Goal: Task Accomplishment & Management: Use online tool/utility

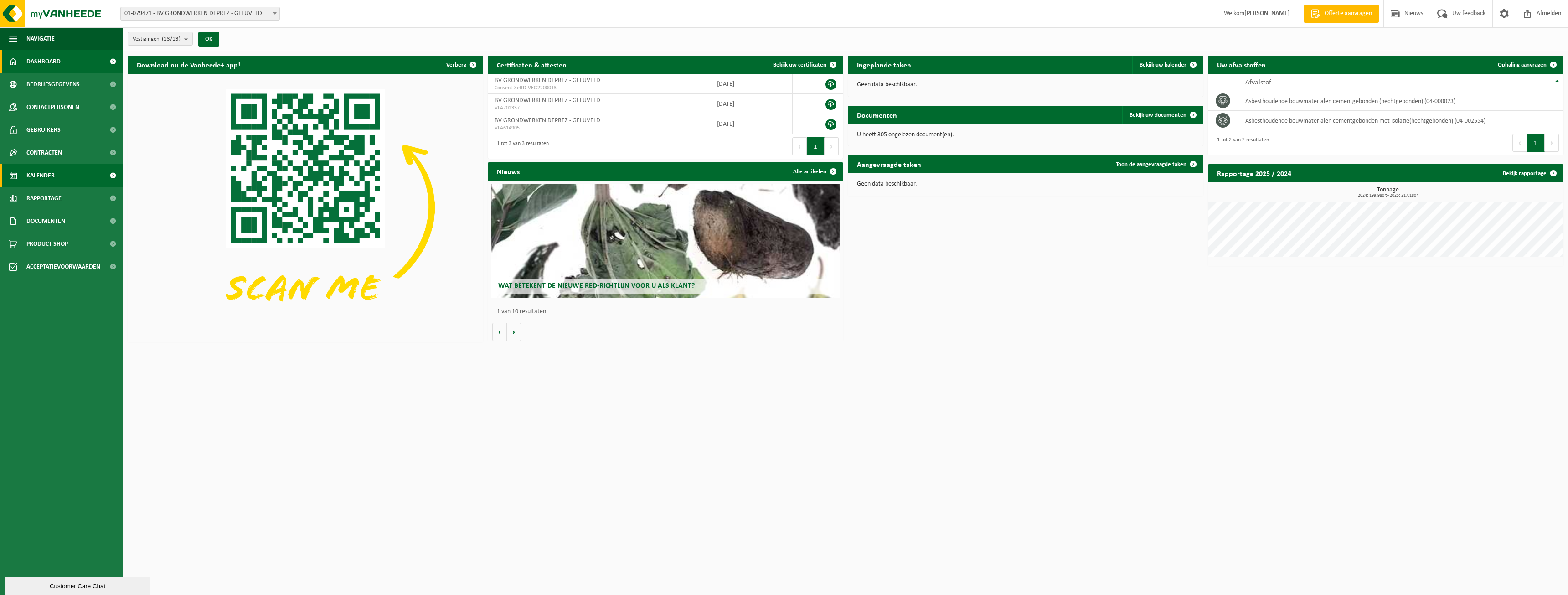
click at [61, 181] on link "Kalender" at bounding box center [61, 175] width 123 height 23
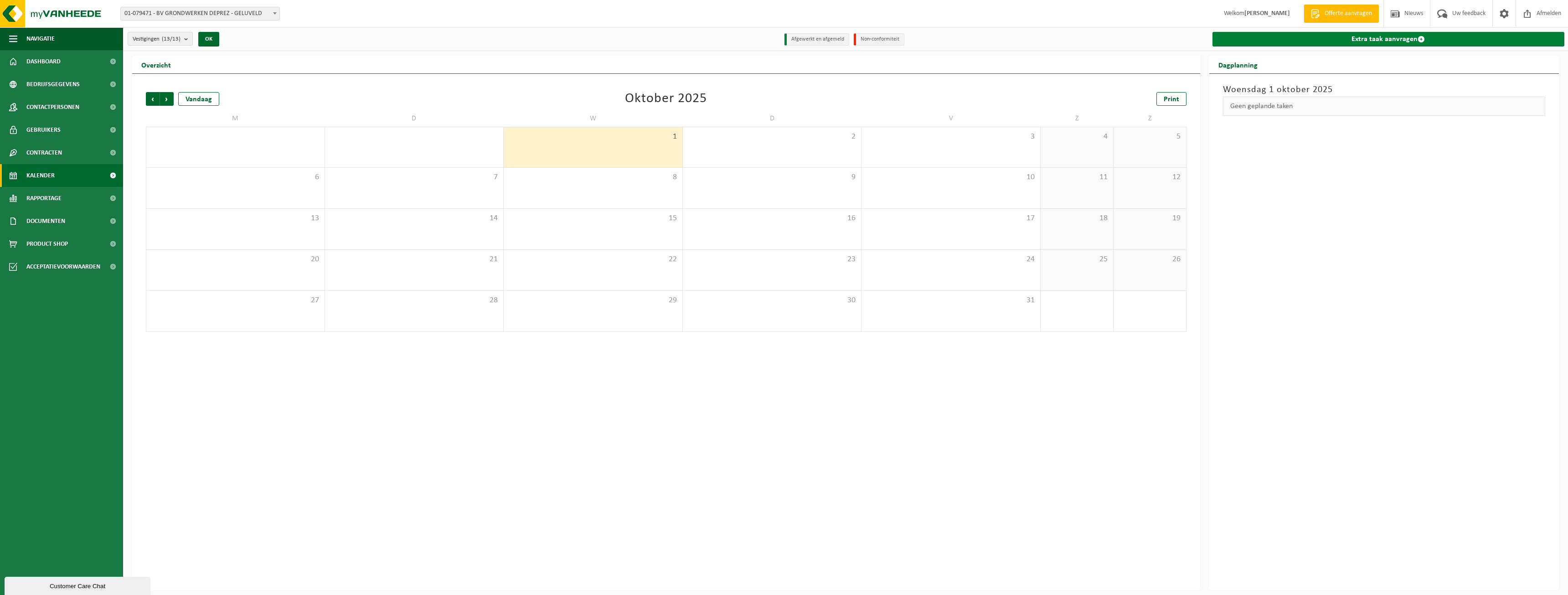
click at [1342, 36] on link "Extra taak aanvragen" at bounding box center [1388, 39] width 352 height 15
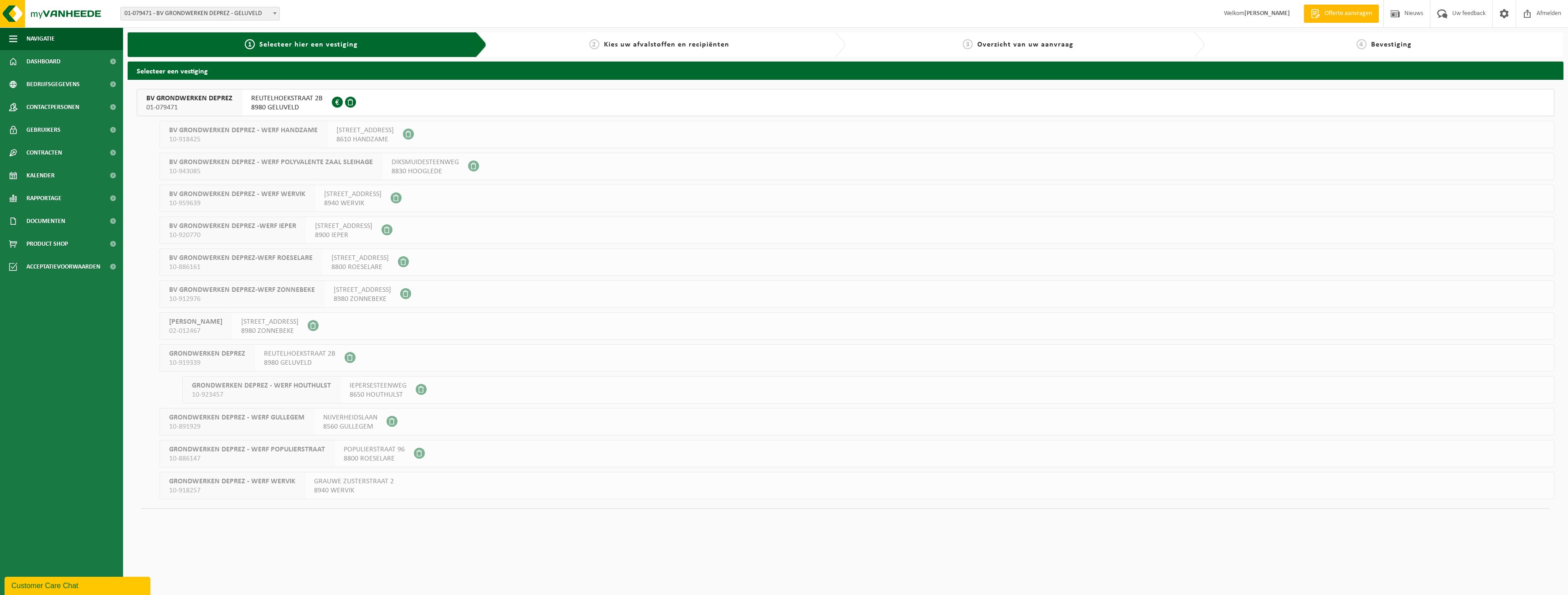
click at [186, 90] on button "BV GRONDWERKEN DEPREZ 01-079471 REUTELHOEKSTRAAT 2B 8980 GELUVELD 0643.987.948" at bounding box center [845, 102] width 1418 height 27
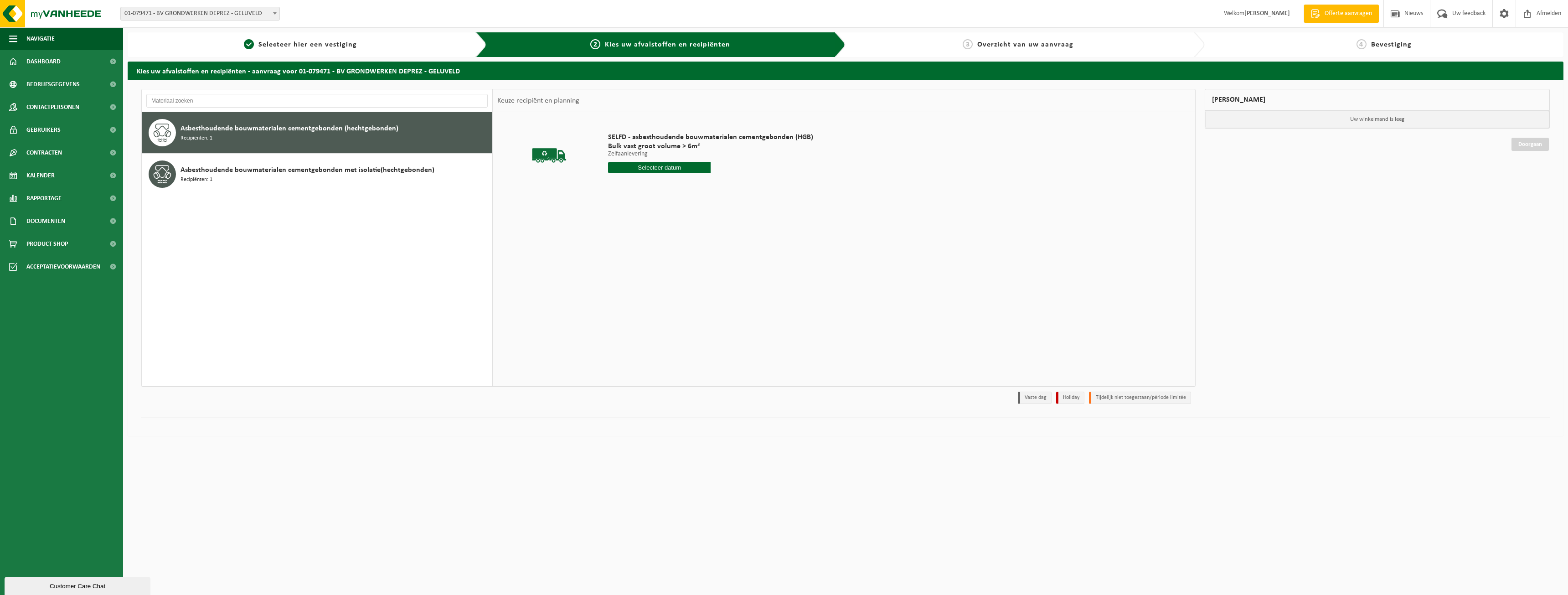
click at [687, 167] on input "text" at bounding box center [659, 167] width 102 height 12
click at [667, 219] on div "2" at bounding box center [665, 219] width 16 height 15
type input "Van 2025-10-02"
click at [703, 183] on input "2" at bounding box center [659, 184] width 102 height 12
type input "3"
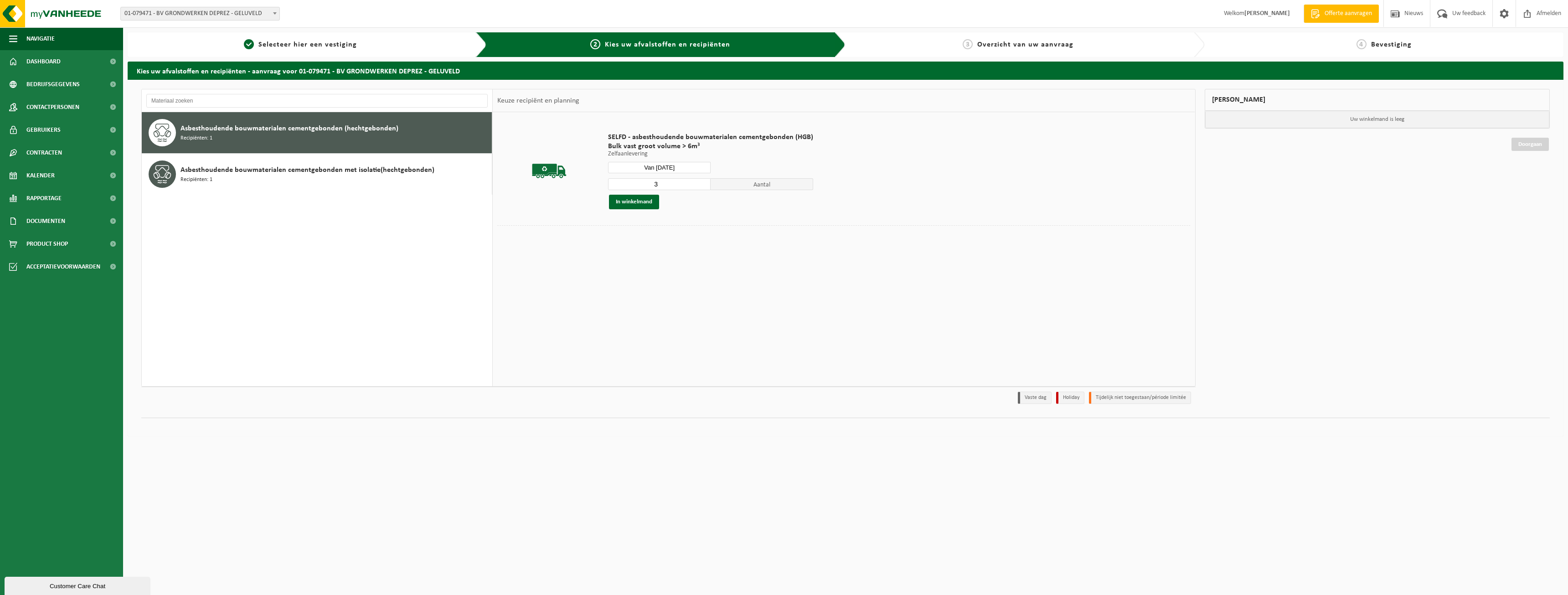
click at [703, 183] on input "3" at bounding box center [659, 184] width 102 height 12
click at [632, 203] on button "In winkelmand" at bounding box center [634, 202] width 50 height 15
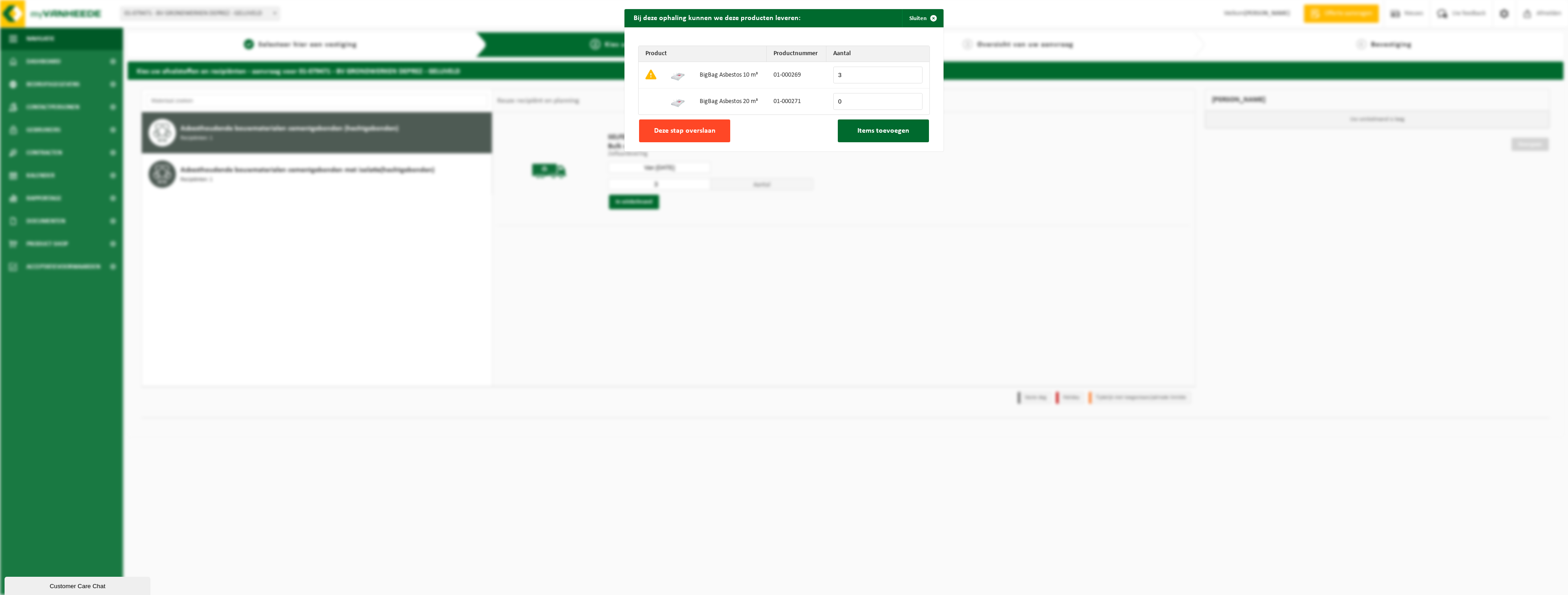
click at [675, 127] on span "Deze stap overslaan" at bounding box center [685, 131] width 61 height 7
type input "0"
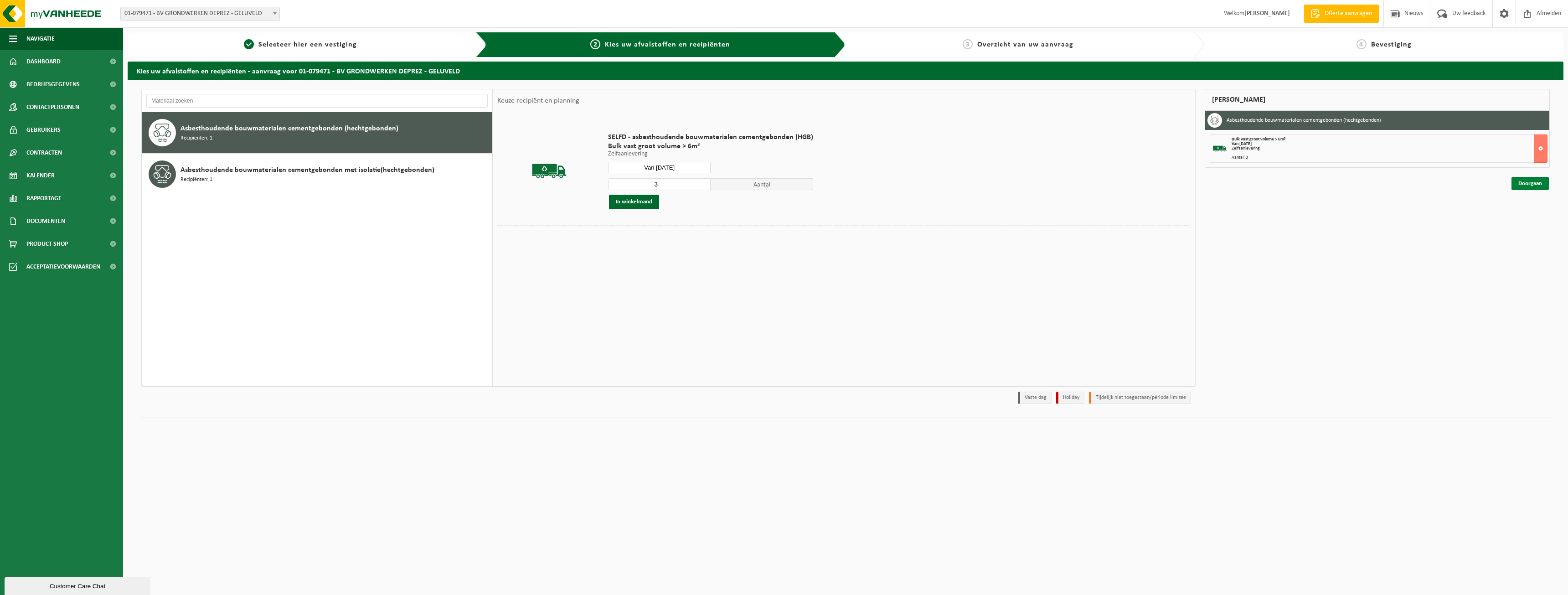
click at [1521, 186] on link "Doorgaan" at bounding box center [1530, 184] width 37 height 13
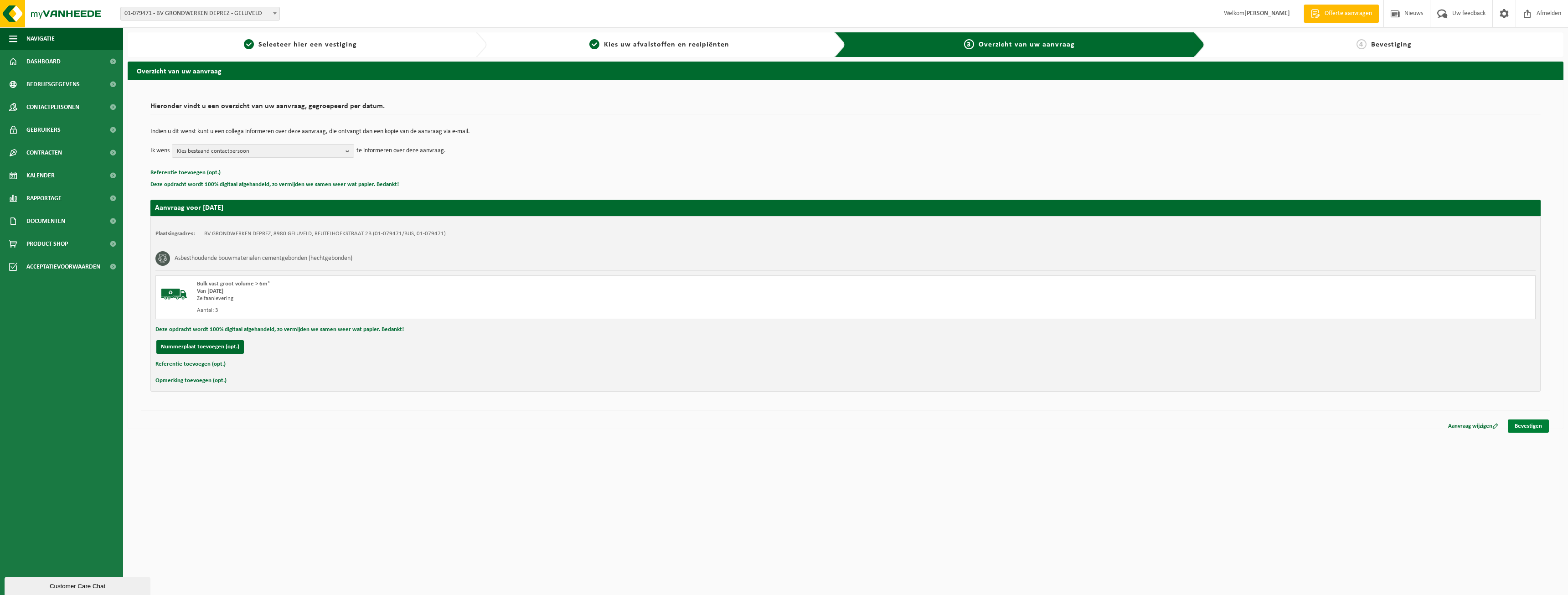
click at [1527, 429] on link "Bevestigen" at bounding box center [1528, 426] width 41 height 13
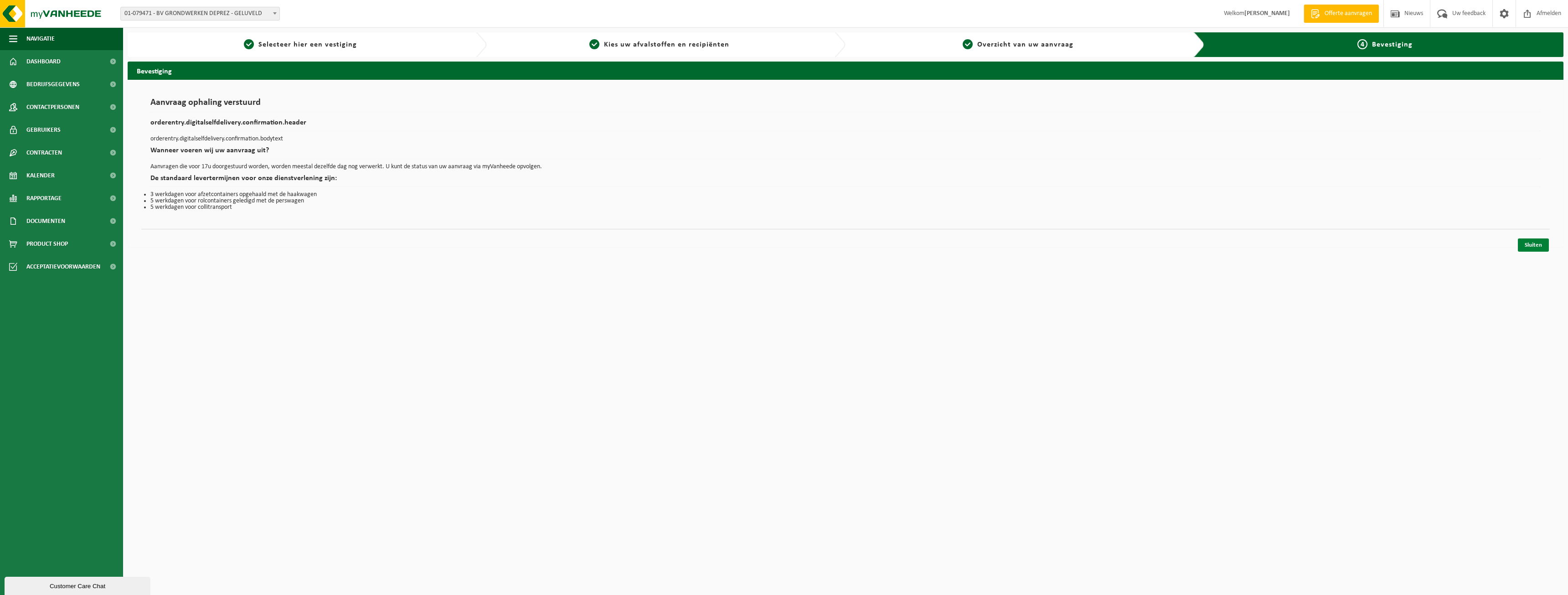
click at [1544, 240] on link "Sluiten" at bounding box center [1533, 245] width 31 height 13
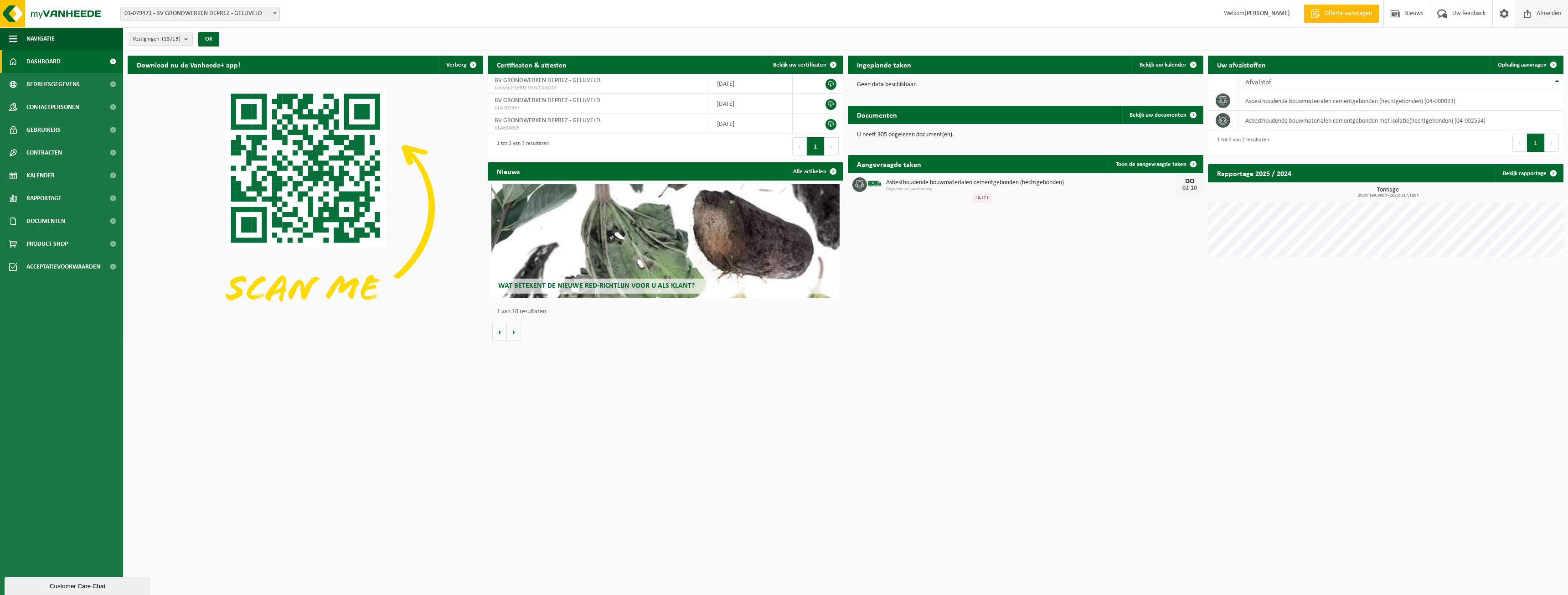
click at [1555, 19] on span "Afmelden" at bounding box center [1549, 13] width 29 height 27
